Goal: Transaction & Acquisition: Download file/media

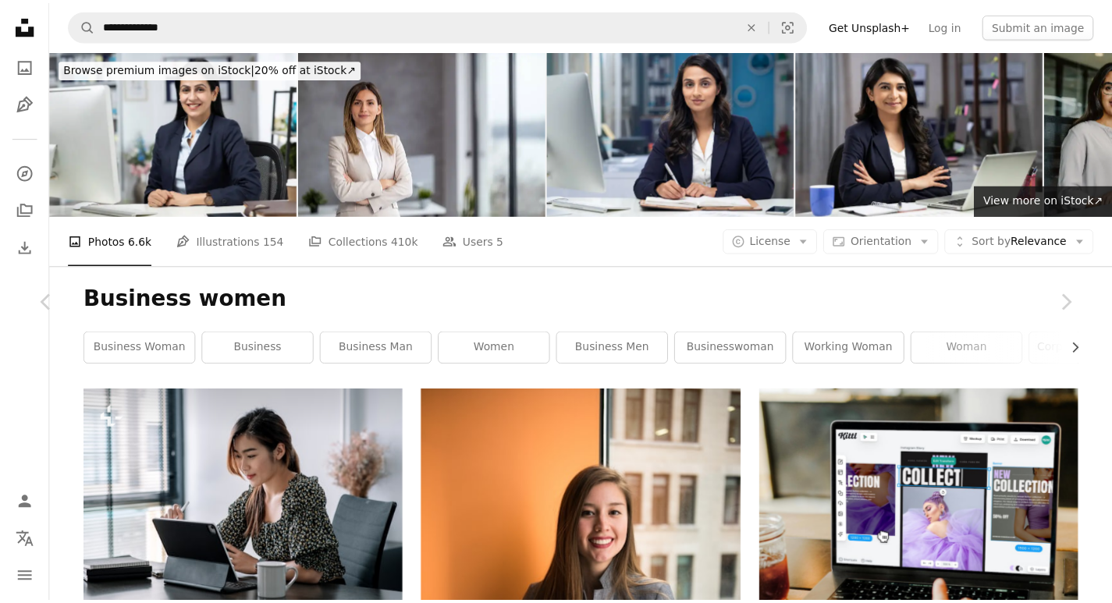
scroll to position [14165, 0]
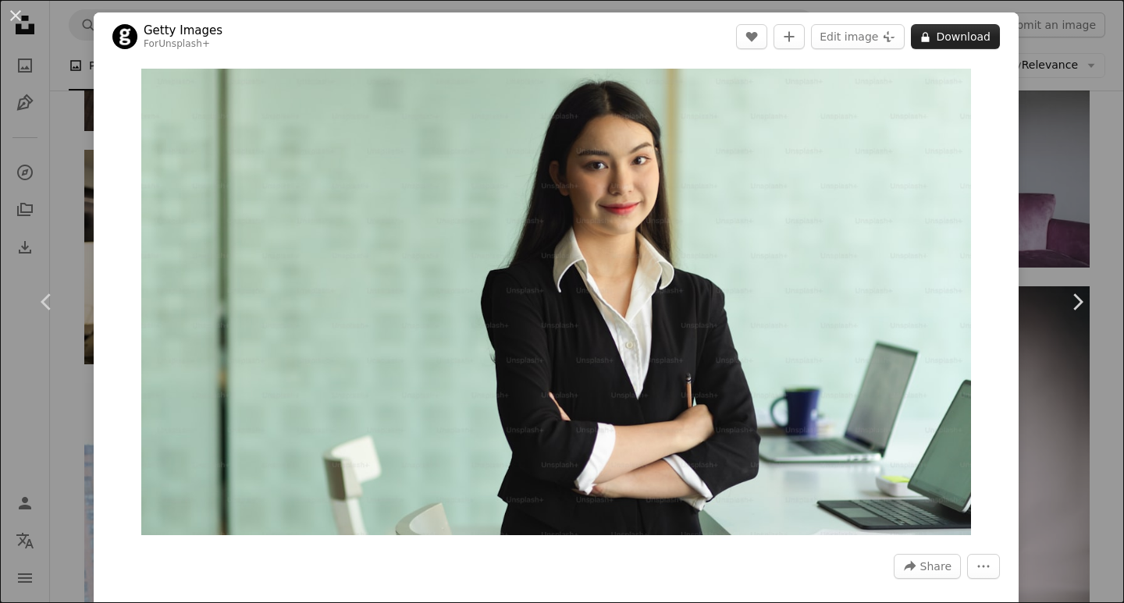
click at [973, 32] on button "A lock Download" at bounding box center [955, 36] width 89 height 25
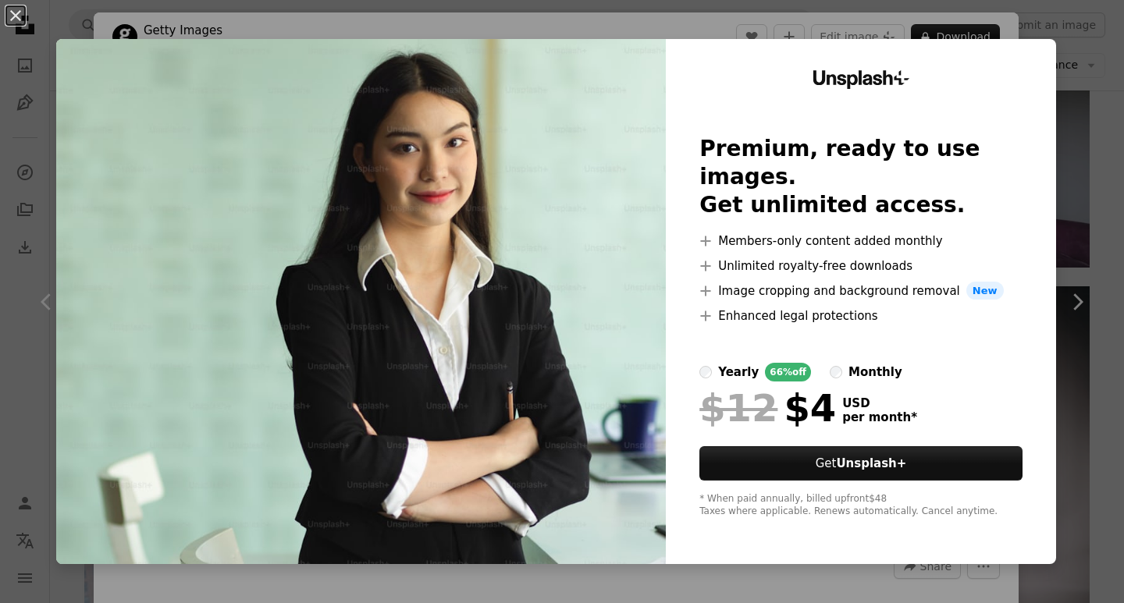
click at [666, 283] on div "Unsplash+ Premium, ready to use images. Get unlimited access. A plus sign Membe…" at bounding box center [861, 301] width 390 height 525
click at [608, 285] on img at bounding box center [361, 301] width 610 height 525
drag, startPoint x: 604, startPoint y: 285, endPoint x: 1030, endPoint y: 60, distance: 481.9
click at [1030, 60] on div "Unsplash+ Premium, ready to use images. Get unlimited access. A plus sign Membe…" at bounding box center [861, 301] width 390 height 525
click at [1073, 306] on div "An X shape Unsplash+ Premium, ready to use images. Get unlimited access. A plus…" at bounding box center [562, 301] width 1124 height 603
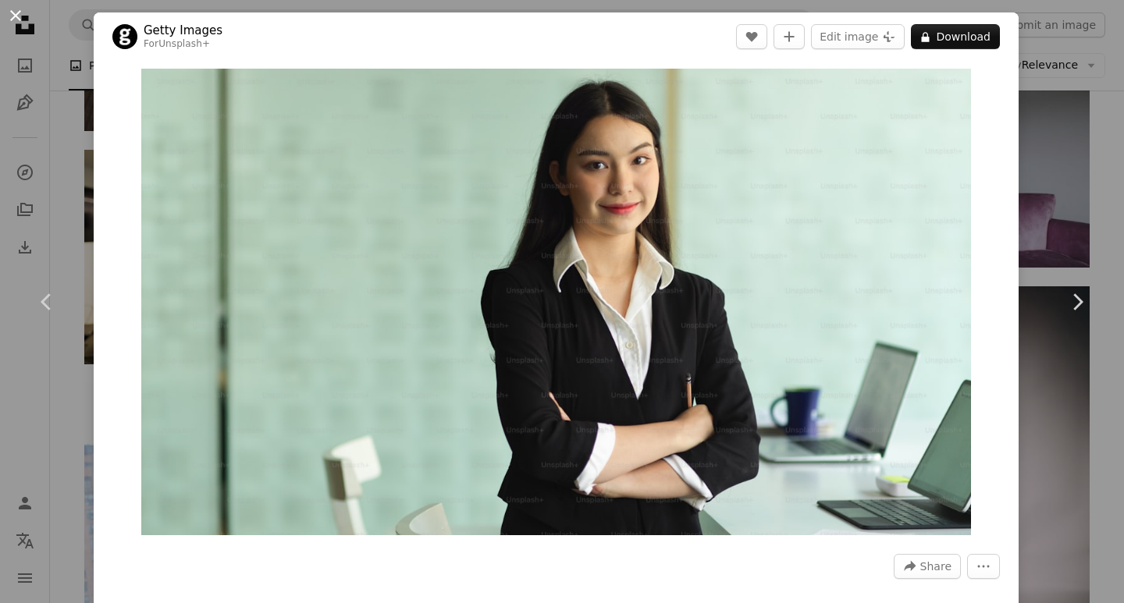
click at [12, 12] on button "An X shape" at bounding box center [15, 15] width 19 height 19
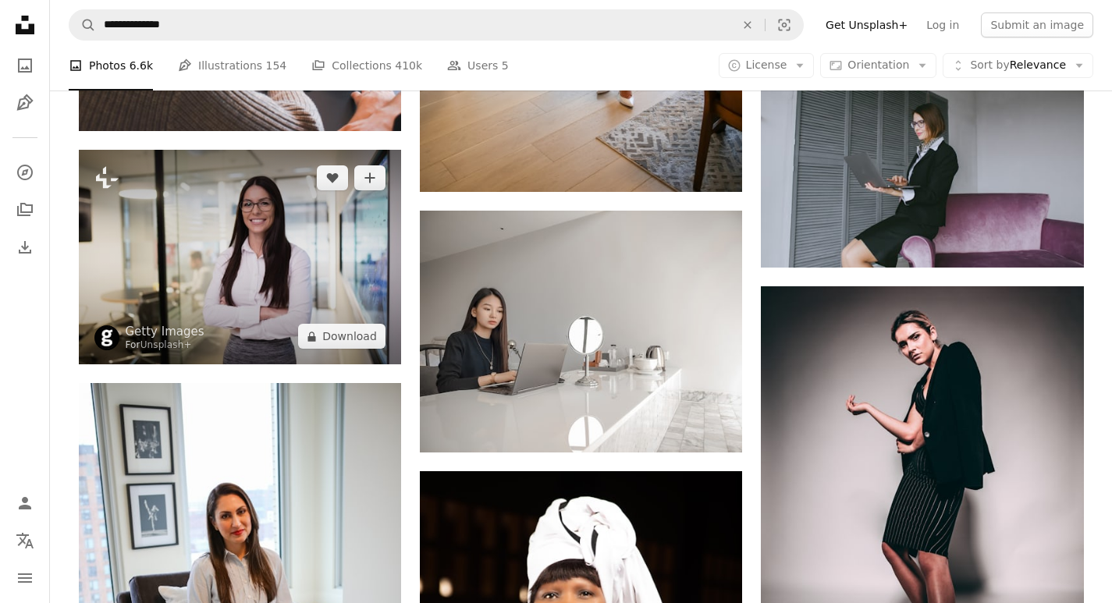
click at [302, 219] on img at bounding box center [240, 257] width 322 height 215
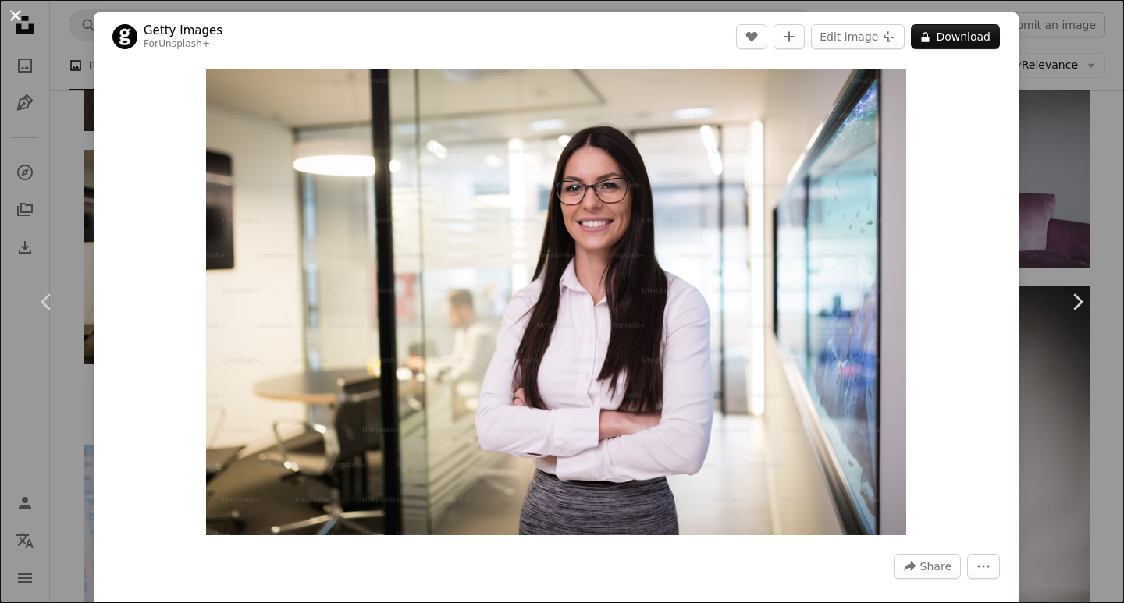
click at [15, 14] on button "An X shape" at bounding box center [15, 15] width 19 height 19
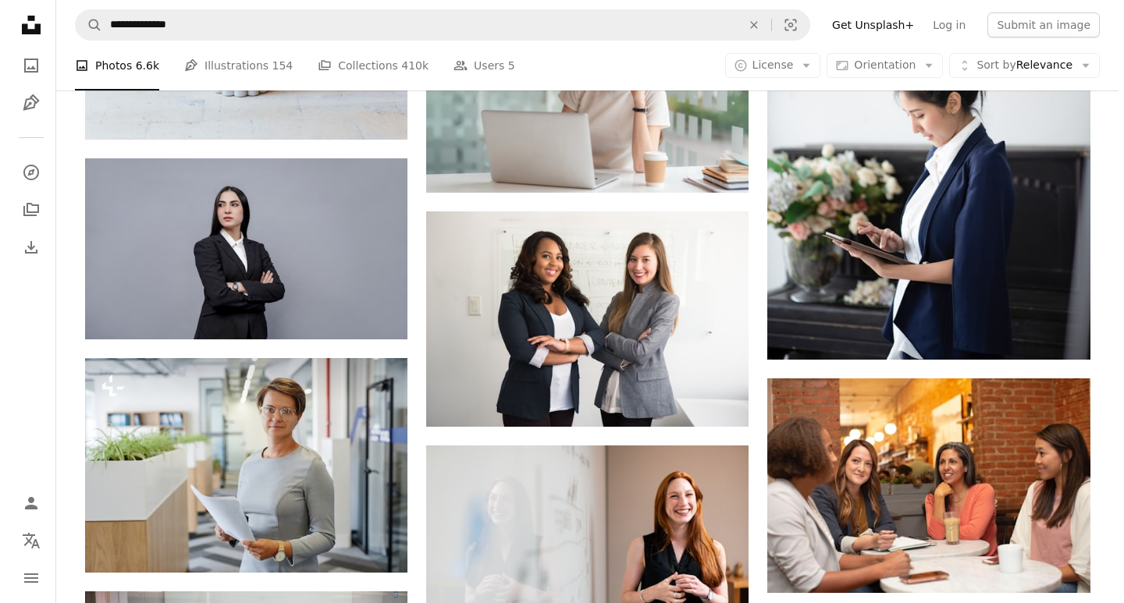
scroll to position [1831, 0]
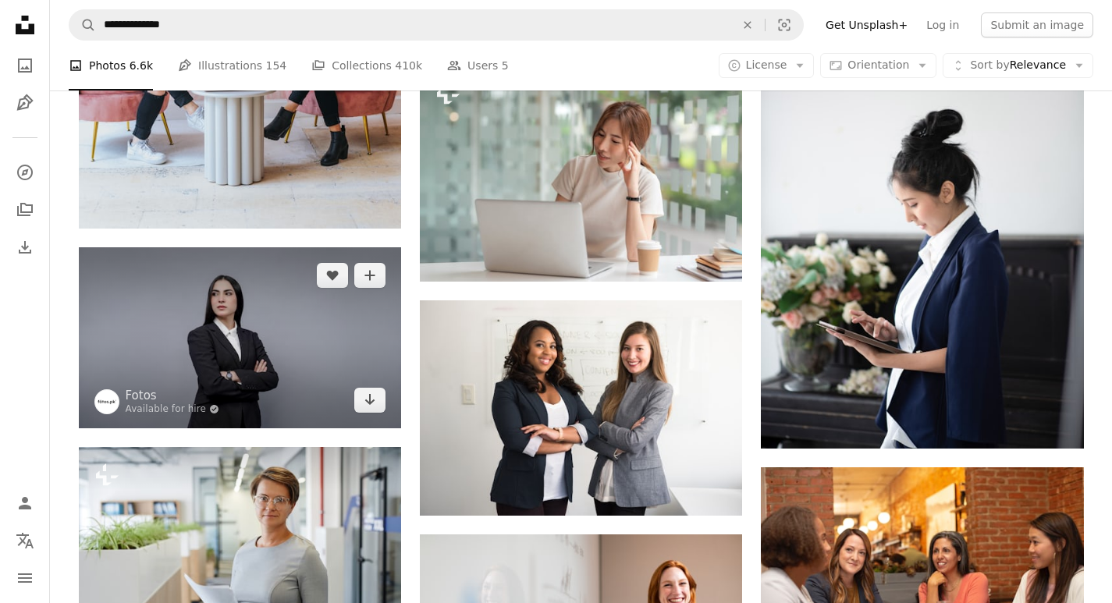
click at [285, 333] on img at bounding box center [240, 337] width 322 height 181
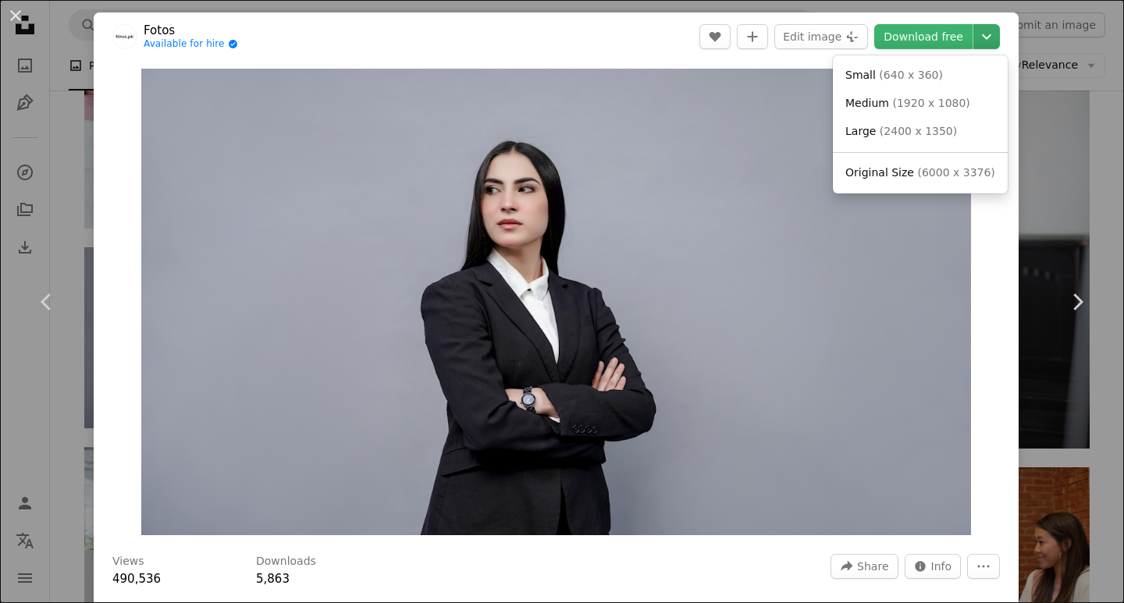
click at [982, 36] on icon "Choose download size" at bounding box center [986, 36] width 9 height 5
click at [869, 133] on span "Large" at bounding box center [860, 131] width 30 height 12
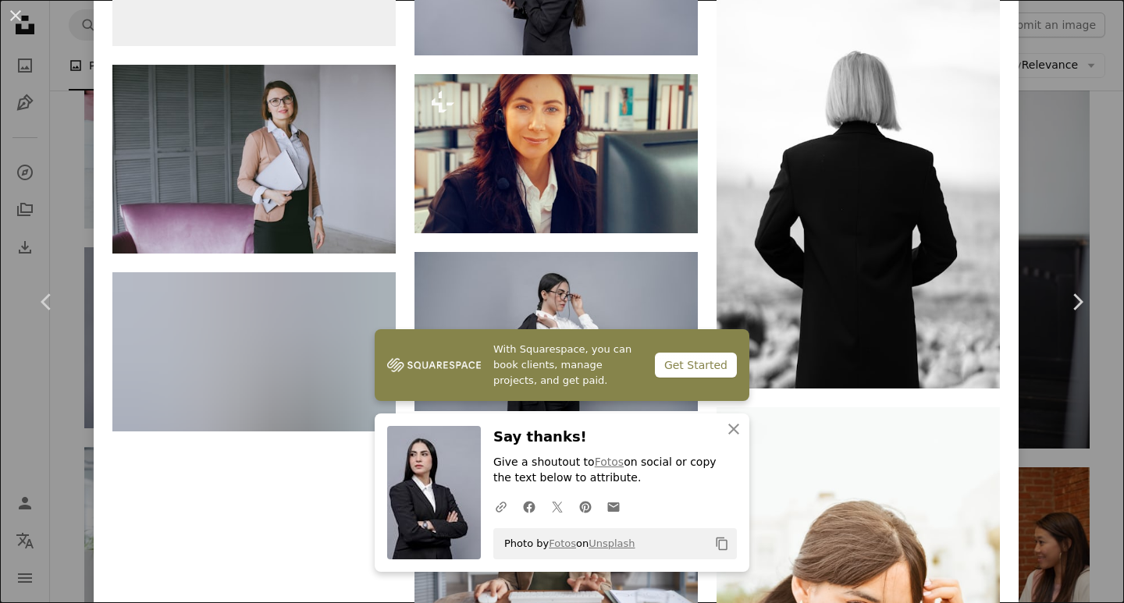
scroll to position [6913, 0]
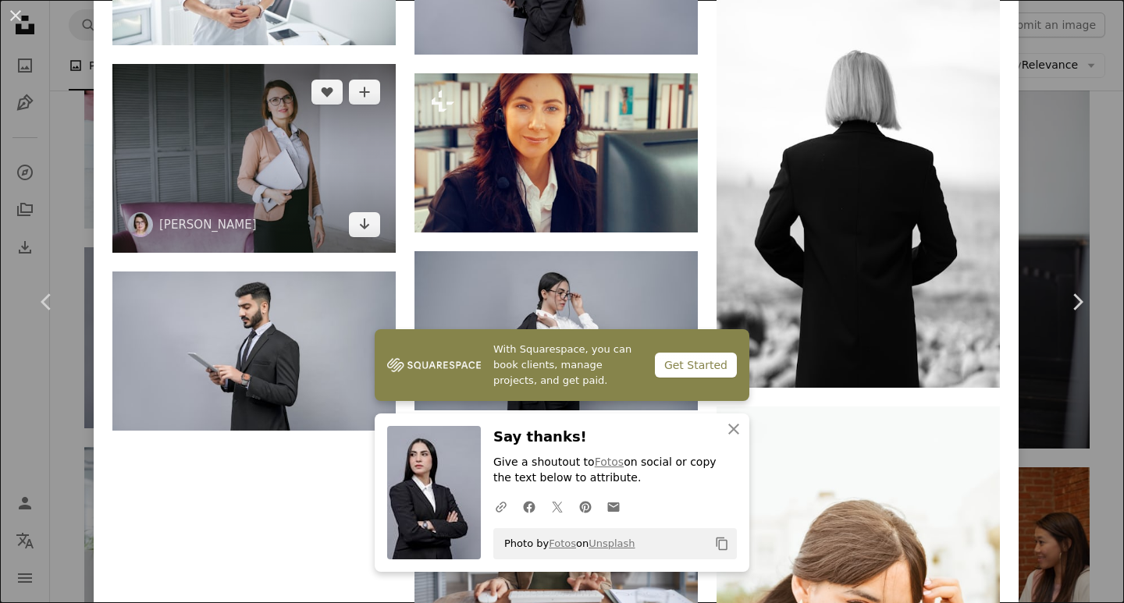
click at [305, 102] on img at bounding box center [253, 158] width 283 height 189
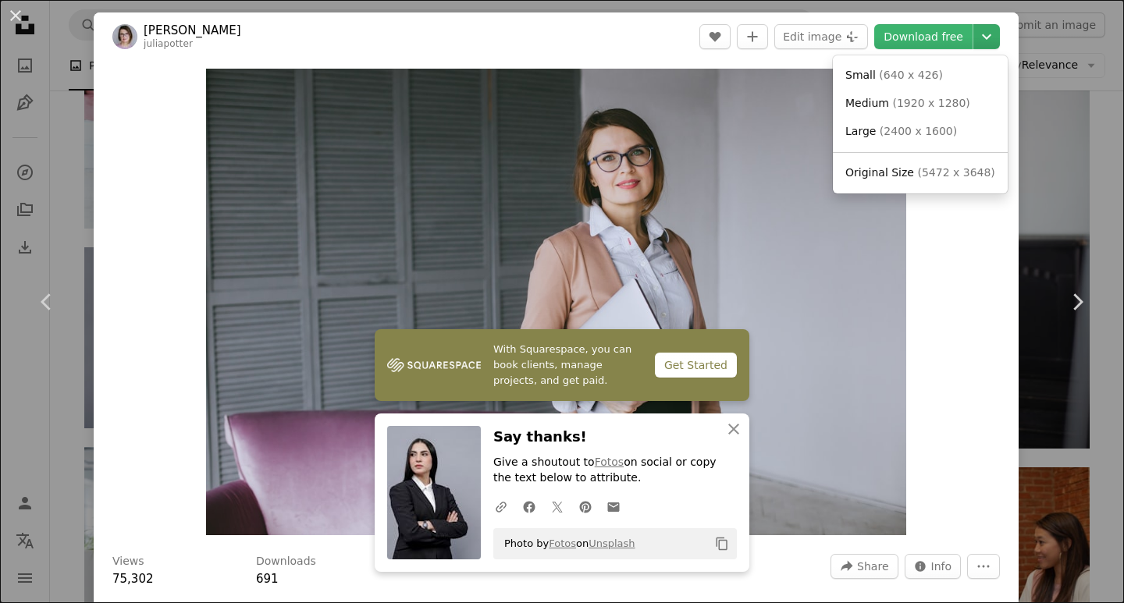
click at [983, 38] on icon "Chevron down" at bounding box center [986, 36] width 25 height 19
click at [910, 131] on span "( 2400 x 1600 )" at bounding box center [918, 131] width 77 height 12
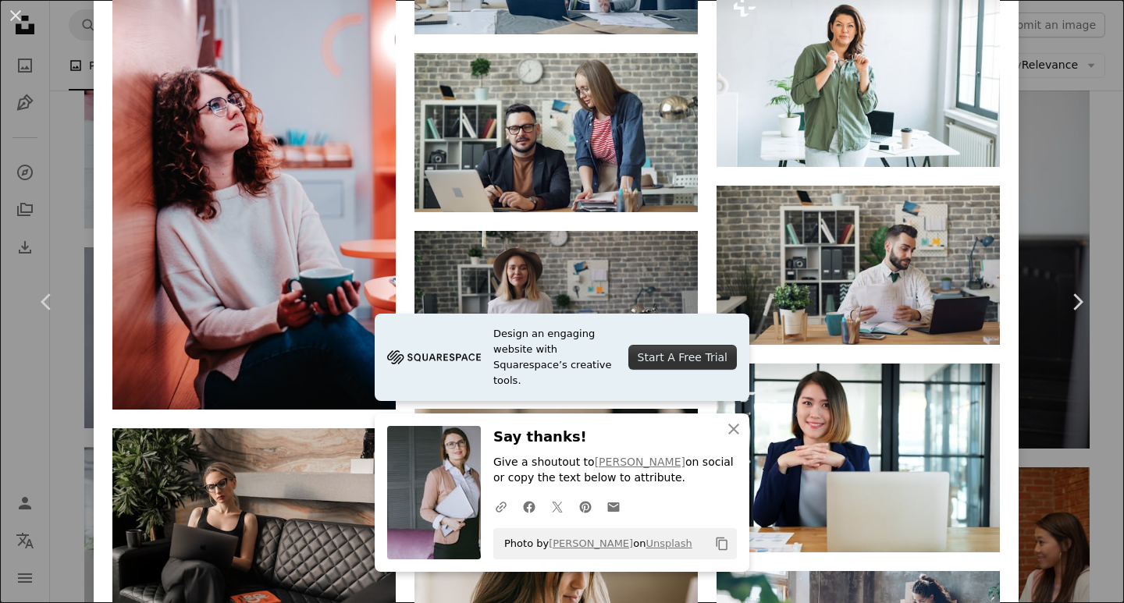
scroll to position [4449, 0]
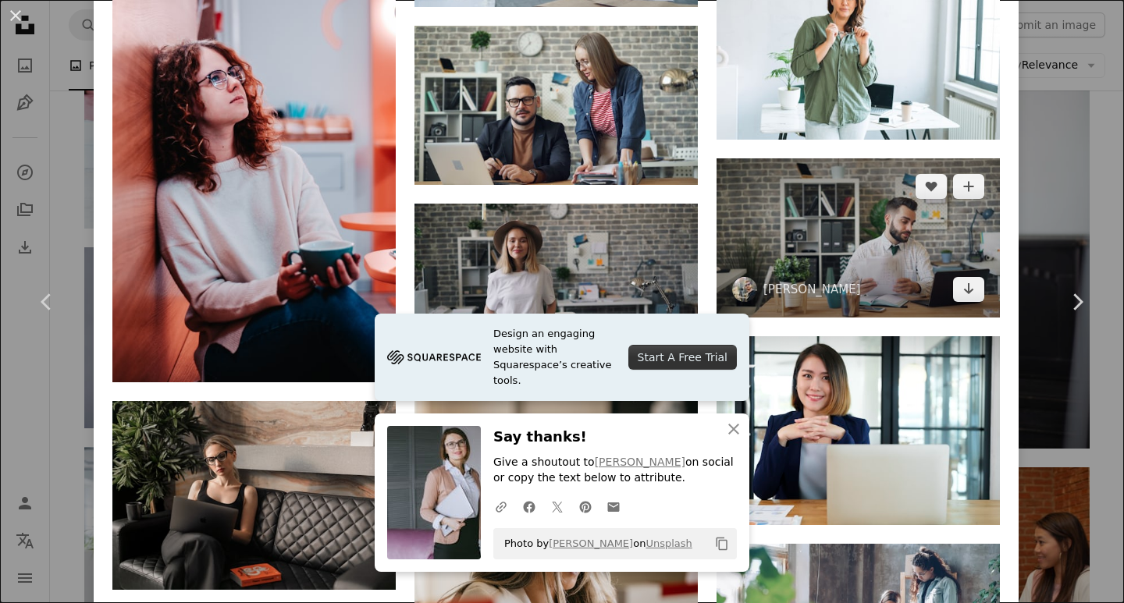
click at [850, 176] on img at bounding box center [858, 237] width 283 height 159
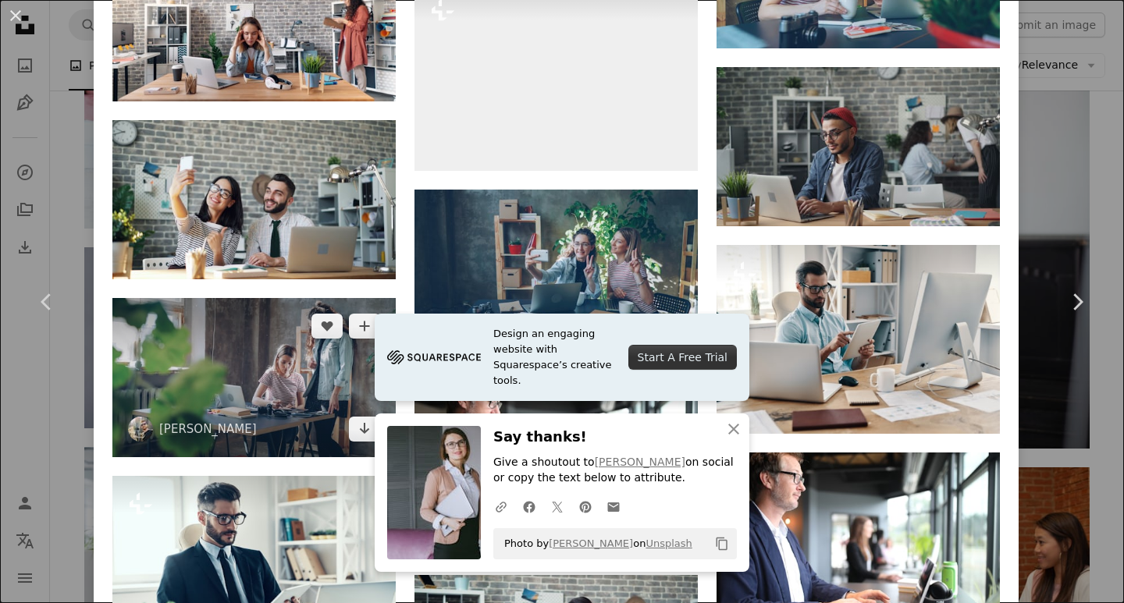
scroll to position [4396, 0]
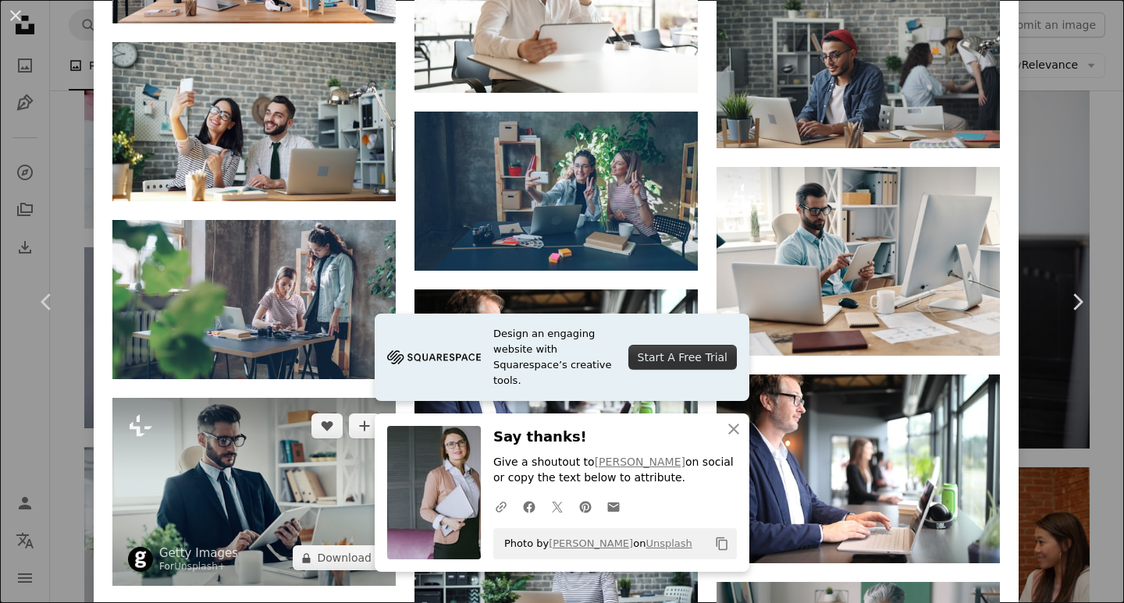
click at [202, 413] on img at bounding box center [253, 492] width 283 height 189
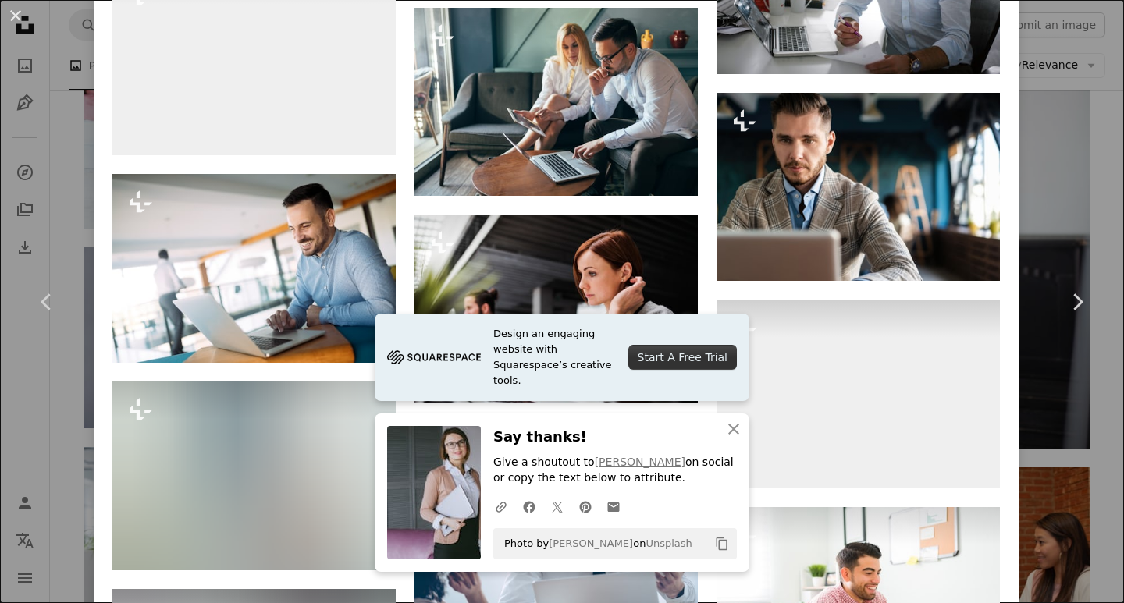
scroll to position [7872, 0]
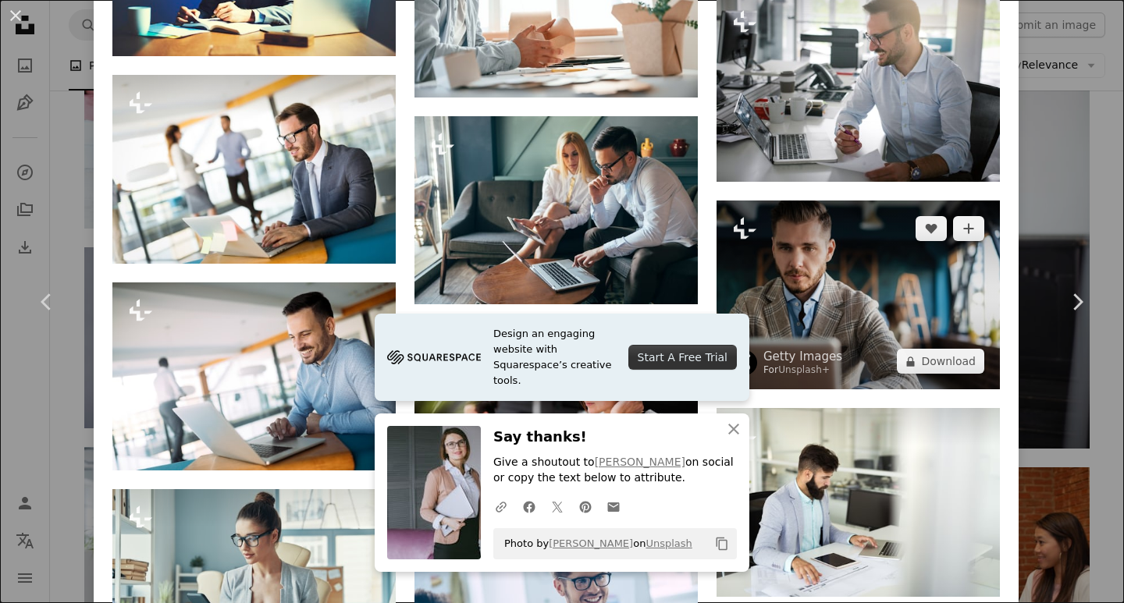
click at [841, 201] on img at bounding box center [858, 295] width 283 height 189
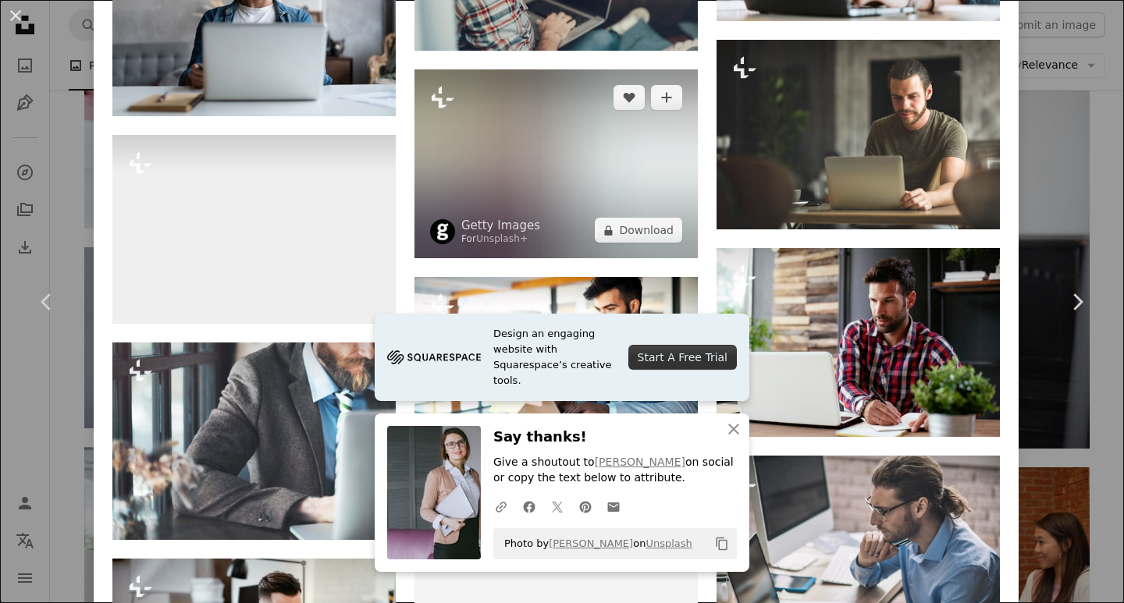
scroll to position [2576, 0]
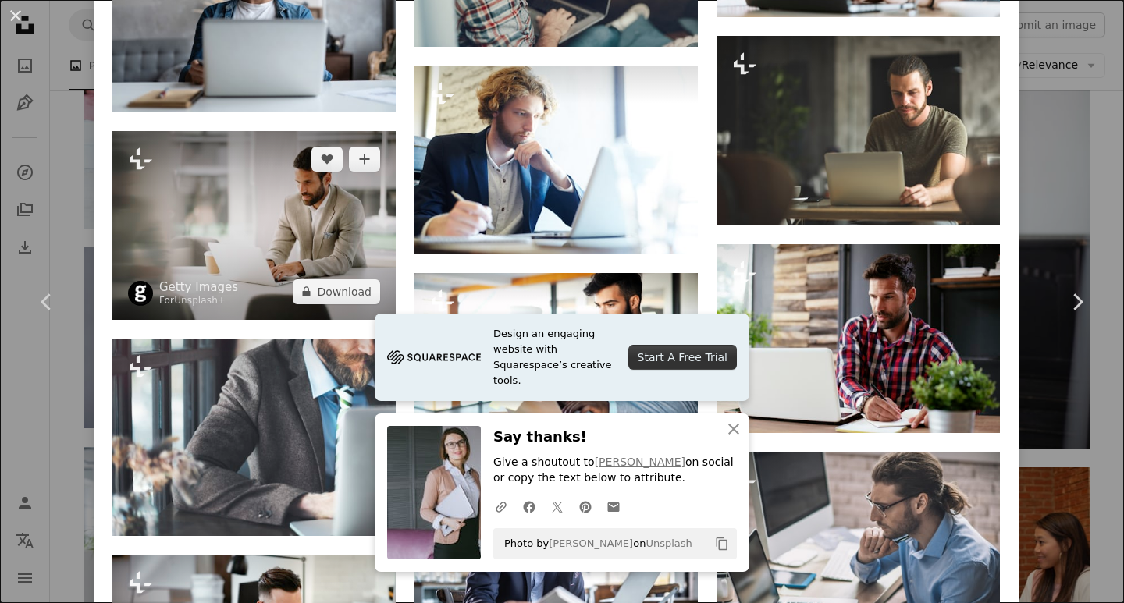
click at [312, 212] on img at bounding box center [253, 225] width 283 height 189
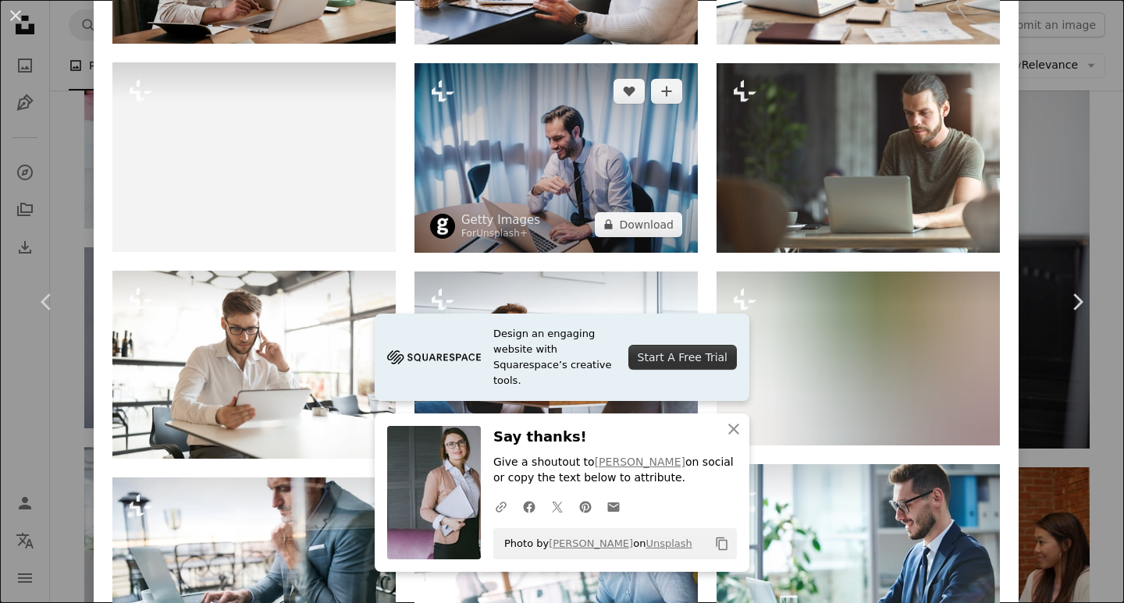
scroll to position [1561, 0]
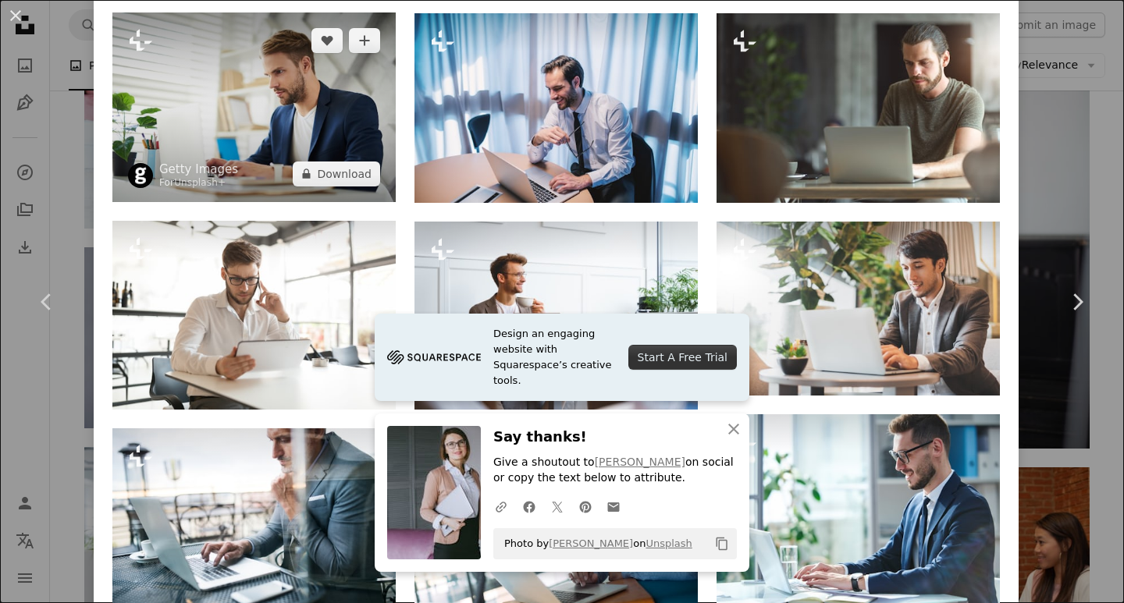
click at [318, 87] on img at bounding box center [253, 106] width 283 height 189
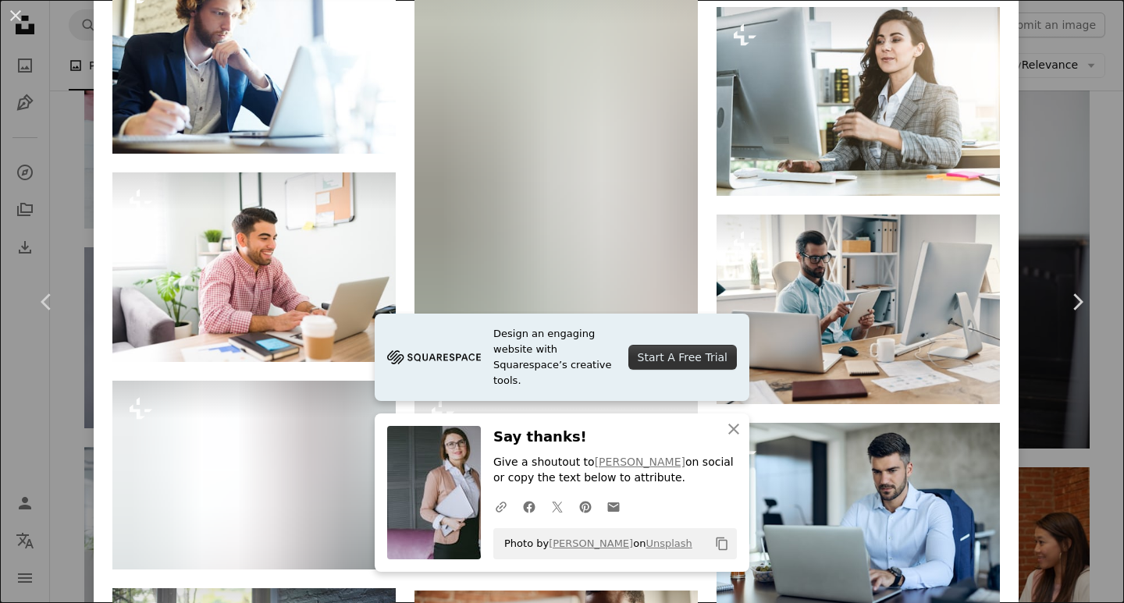
scroll to position [3099, 0]
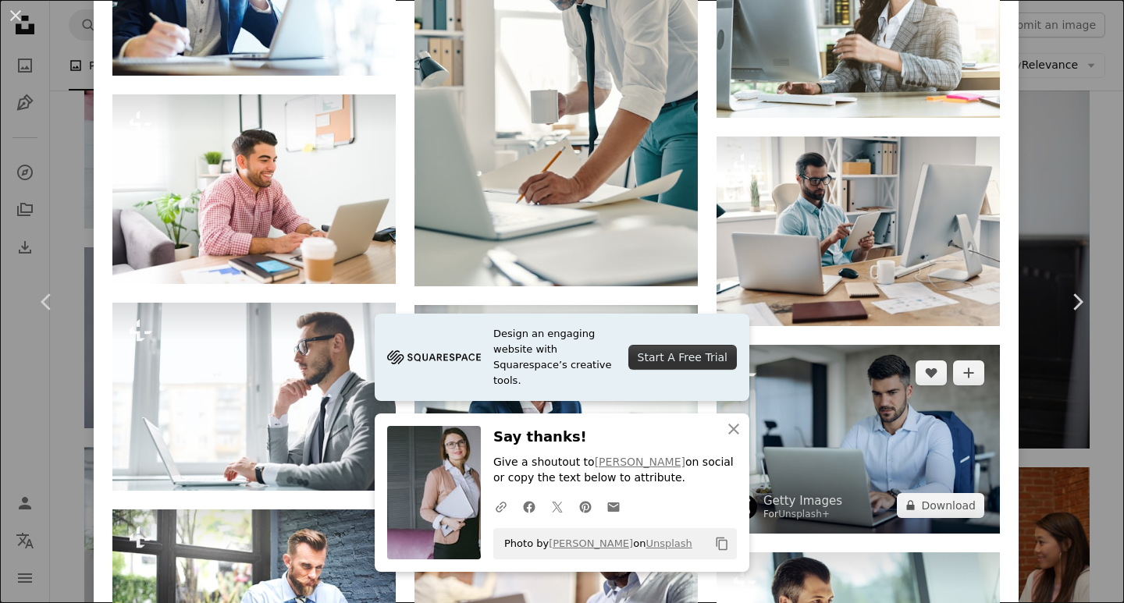
click at [797, 345] on img at bounding box center [858, 439] width 283 height 189
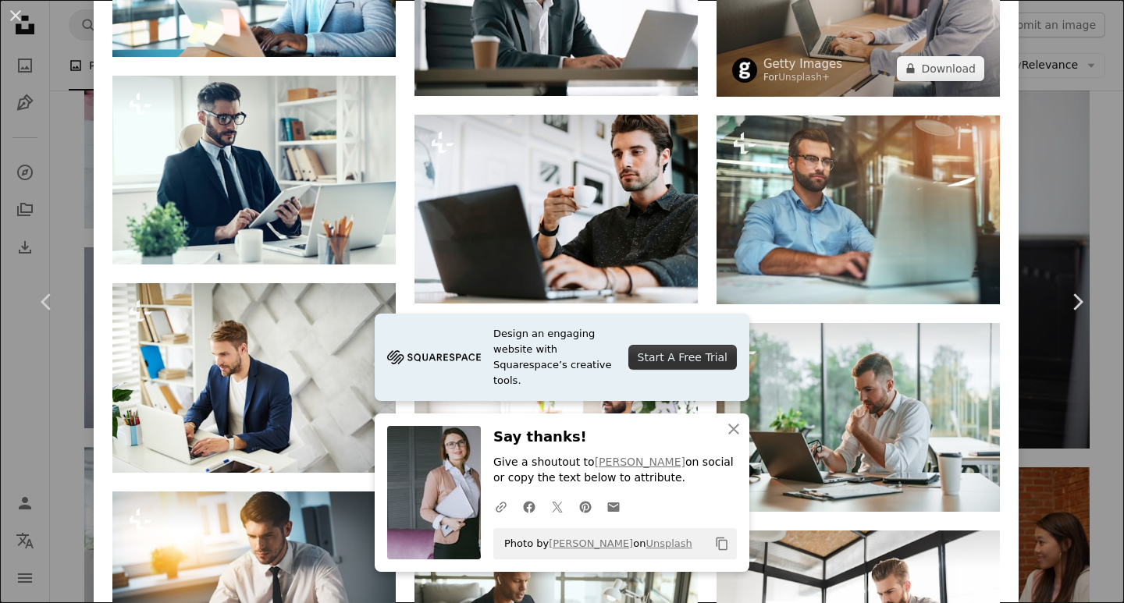
scroll to position [1795, 0]
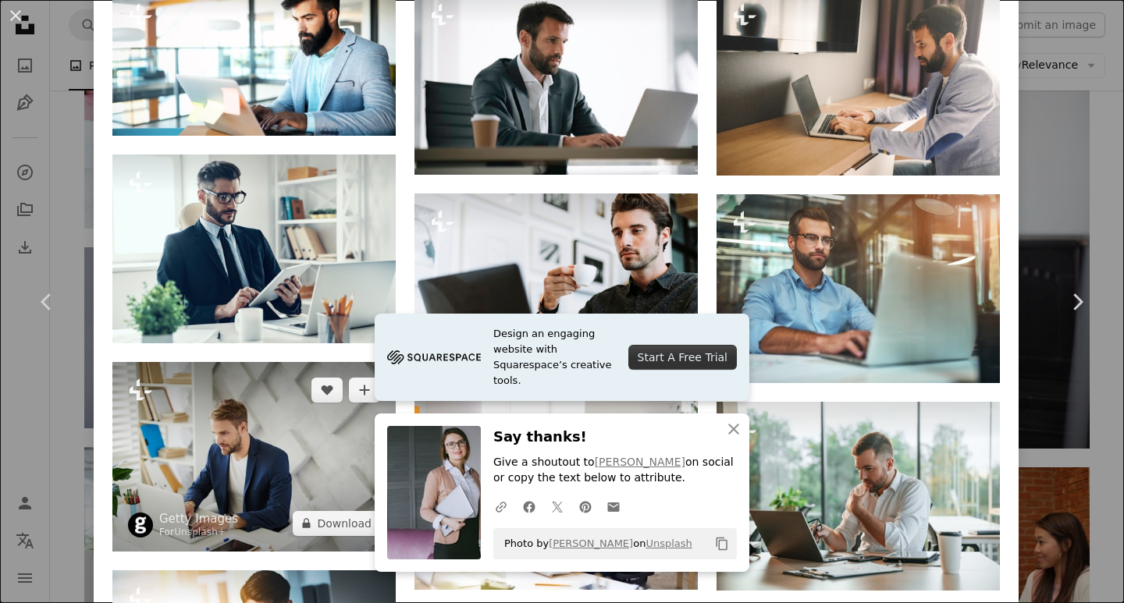
click at [279, 396] on img at bounding box center [253, 456] width 283 height 189
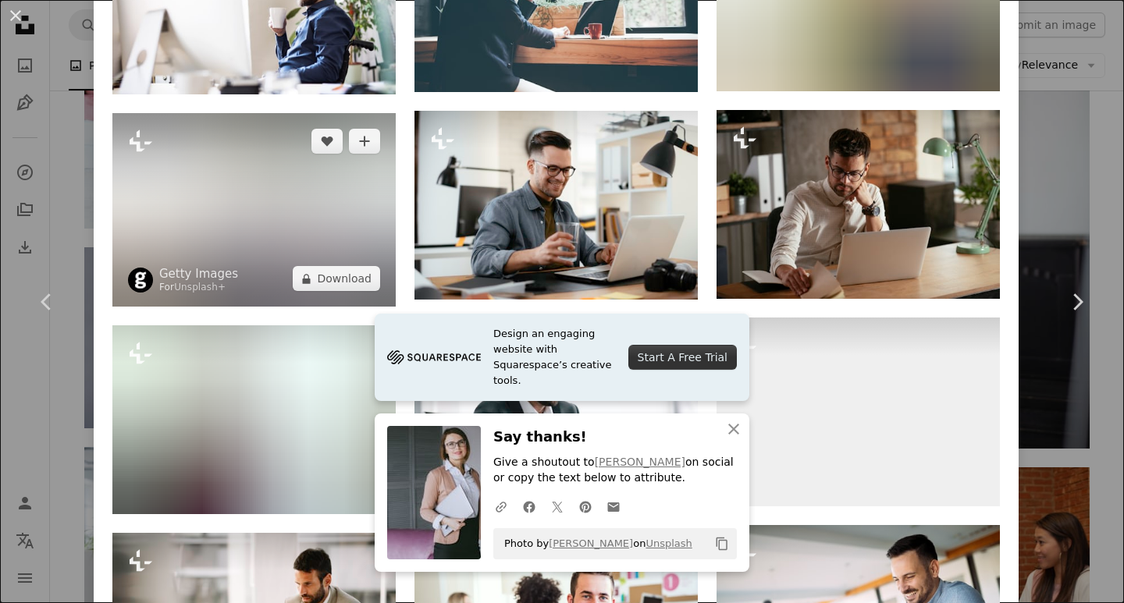
scroll to position [3513, 0]
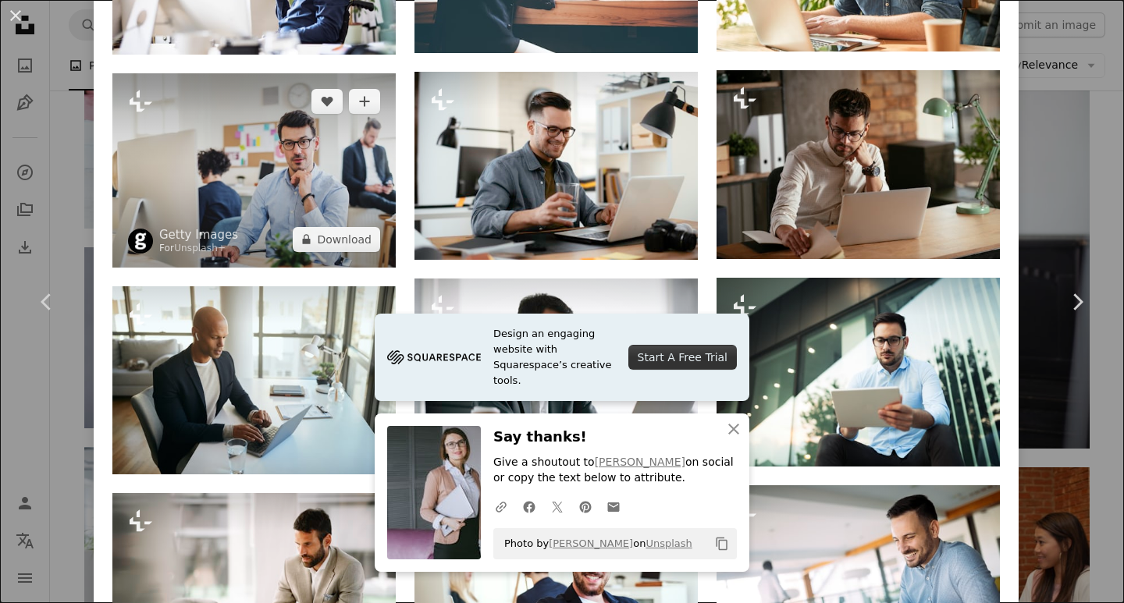
click at [352, 189] on img at bounding box center [253, 170] width 283 height 194
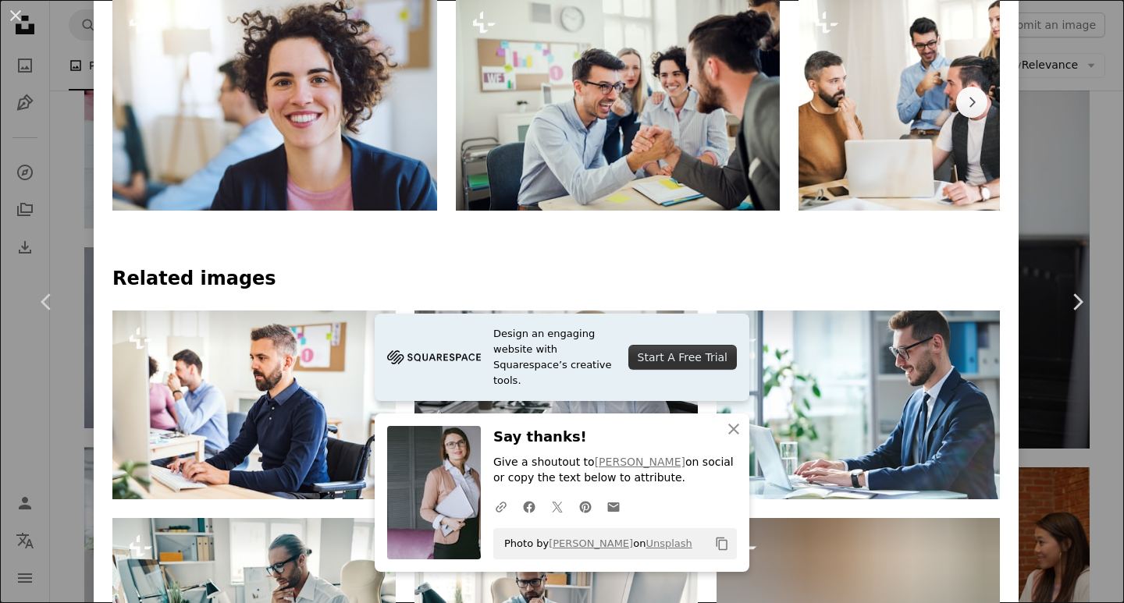
scroll to position [859, 0]
